Goal: Browse casually

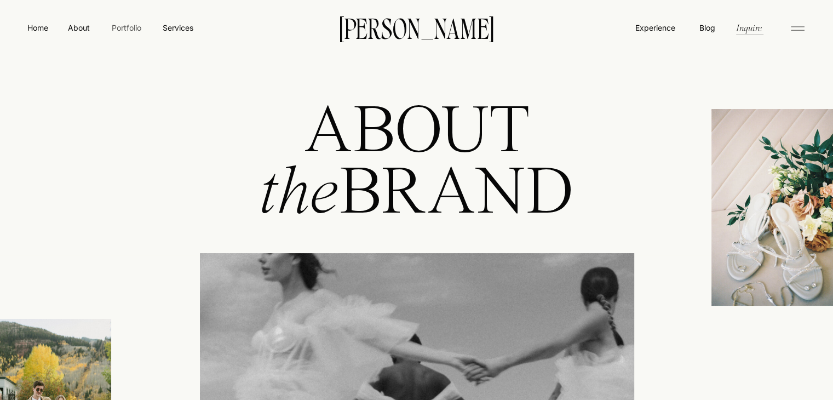
click at [132, 28] on nav "Portfolio" at bounding box center [126, 28] width 39 height 12
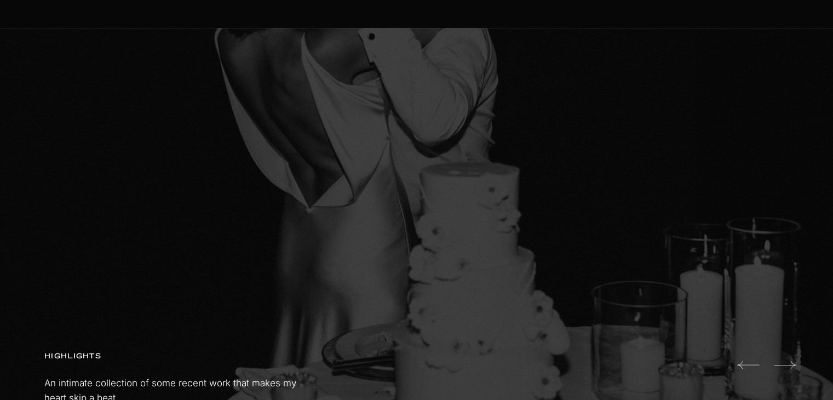
scroll to position [649, 0]
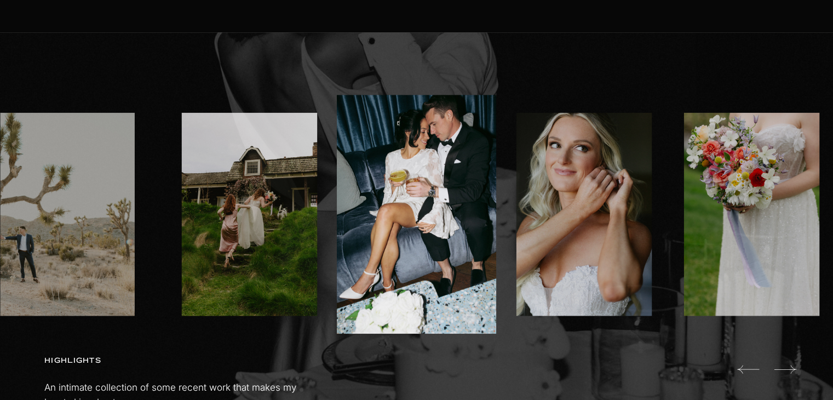
click at [593, 189] on img at bounding box center [584, 214] width 135 height 203
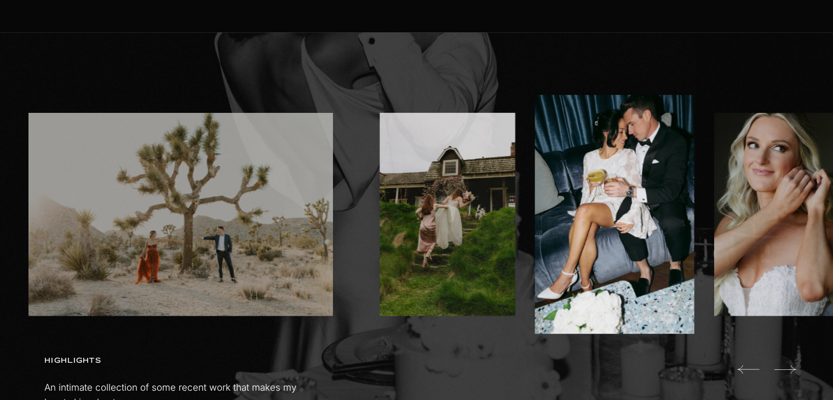
click at [482, 209] on img at bounding box center [447, 214] width 135 height 203
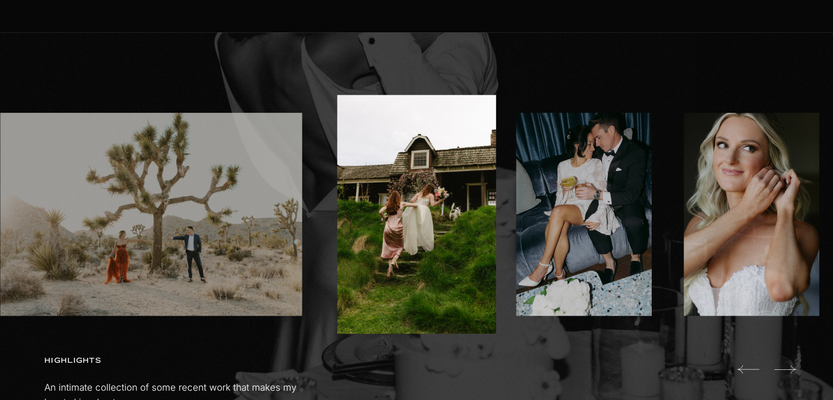
click at [795, 369] on icon at bounding box center [785, 369] width 22 height 8
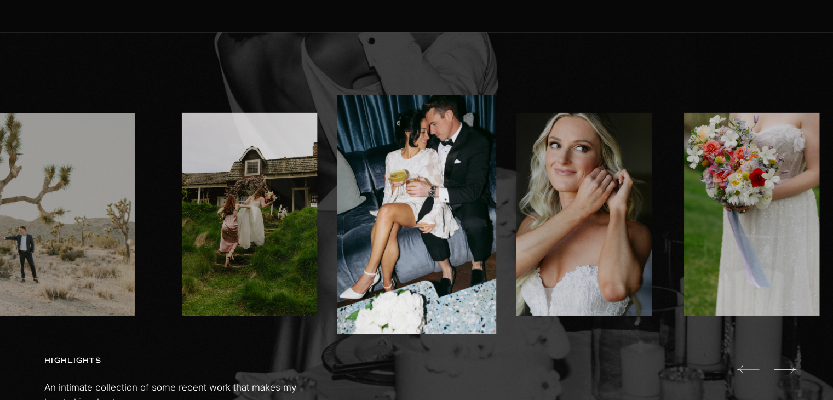
click at [795, 369] on icon at bounding box center [785, 369] width 22 height 8
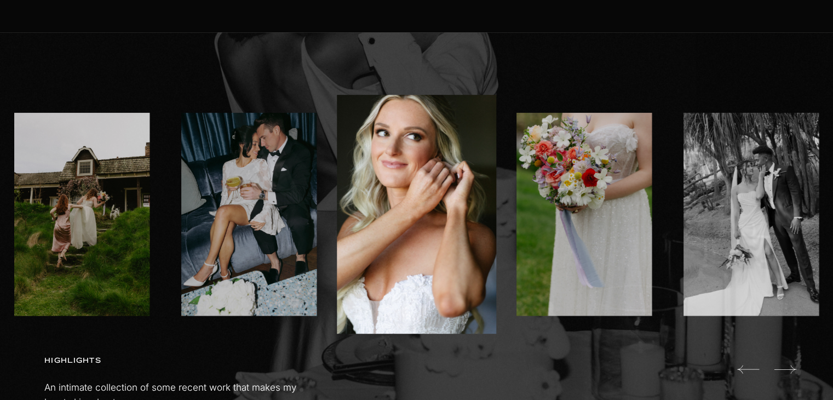
click at [795, 369] on icon at bounding box center [785, 369] width 22 height 8
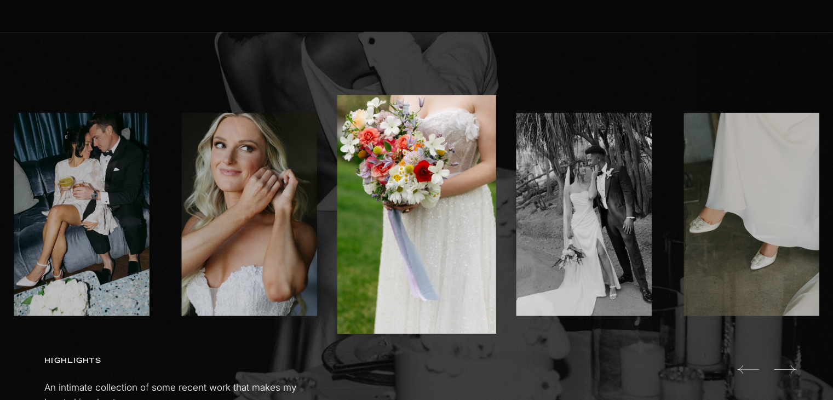
click at [795, 369] on icon at bounding box center [785, 369] width 22 height 8
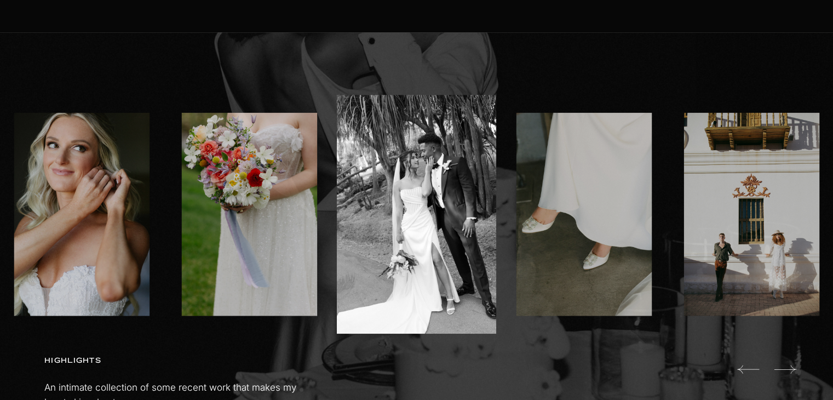
click at [795, 369] on icon at bounding box center [785, 369] width 22 height 8
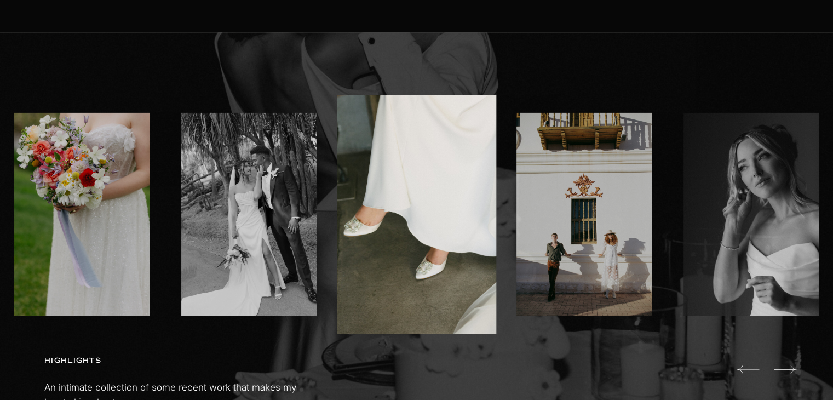
click at [795, 369] on icon at bounding box center [785, 369] width 22 height 8
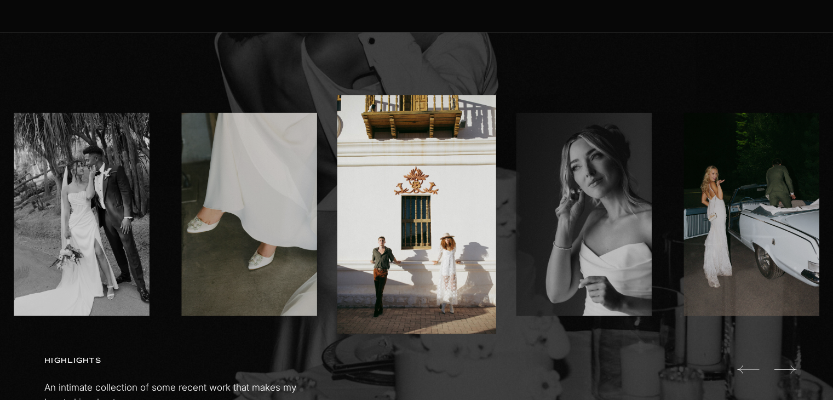
click at [795, 369] on icon at bounding box center [785, 369] width 22 height 8
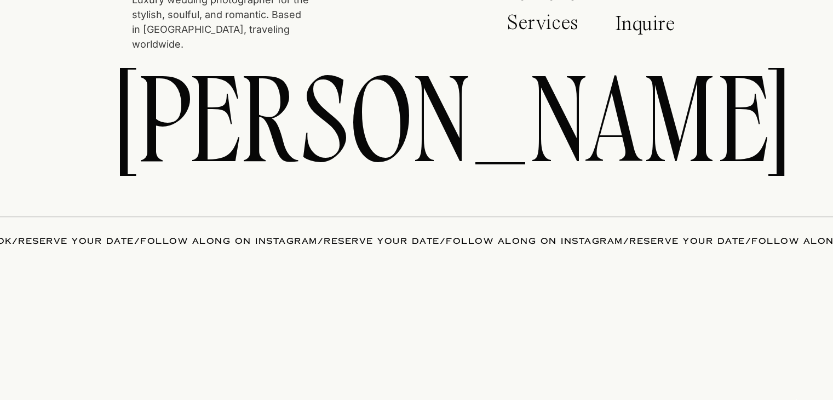
scroll to position [4928, 0]
